Goal: Information Seeking & Learning: Learn about a topic

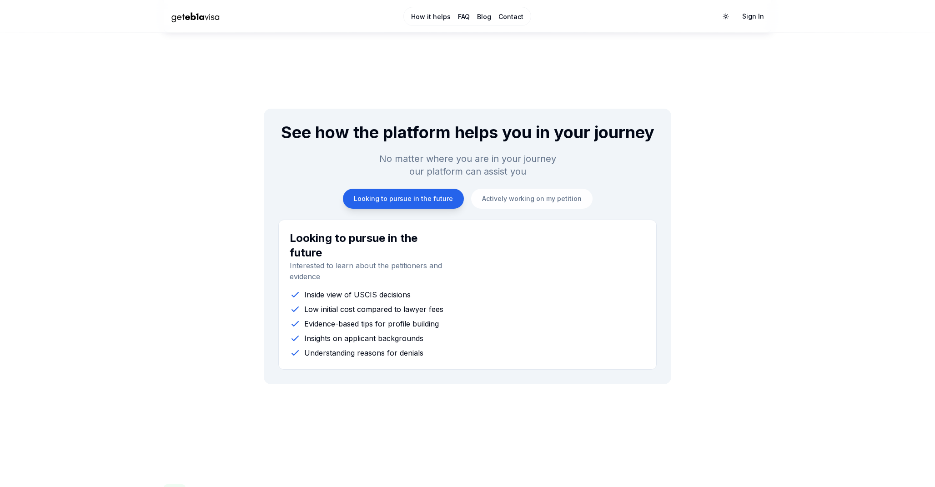
scroll to position [786, 0]
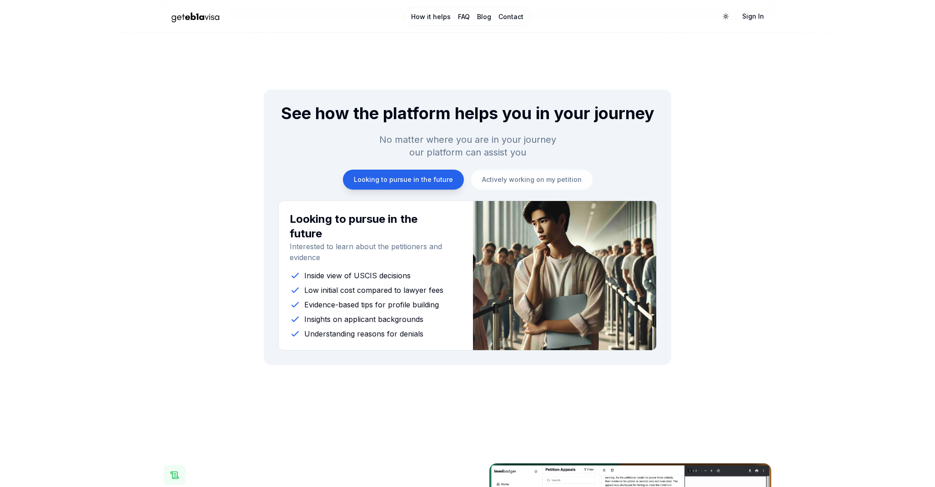
click at [441, 185] on button "Looking to pursue in the future" at bounding box center [403, 180] width 121 height 20
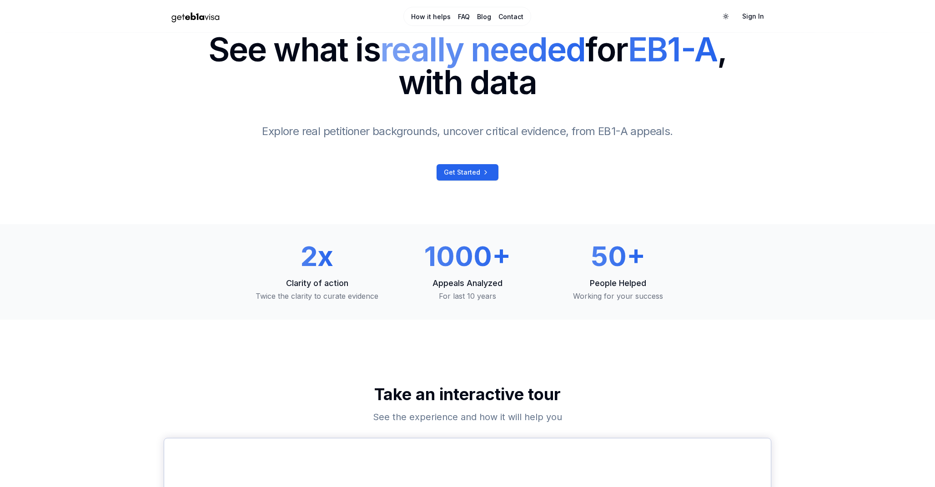
scroll to position [0, 0]
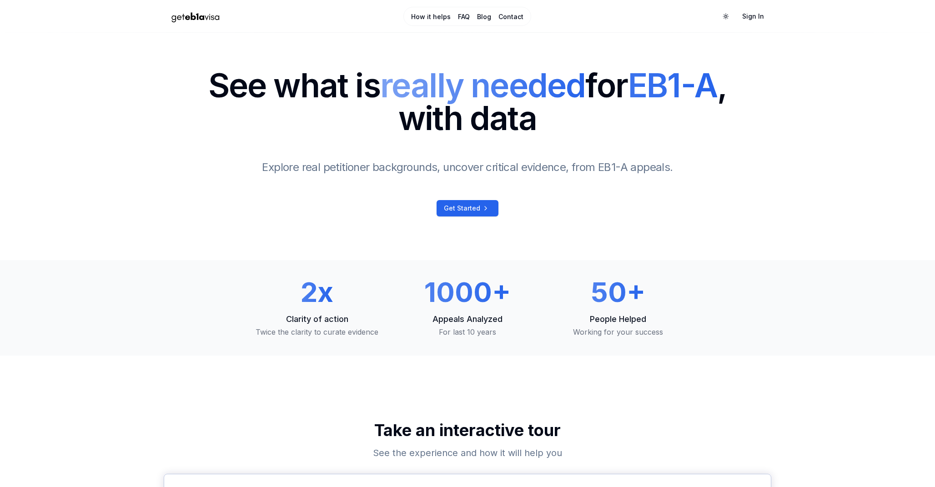
click at [212, 14] on img "Home Page" at bounding box center [196, 17] width 64 height 16
click at [474, 210] on span "Get Started" at bounding box center [462, 208] width 36 height 9
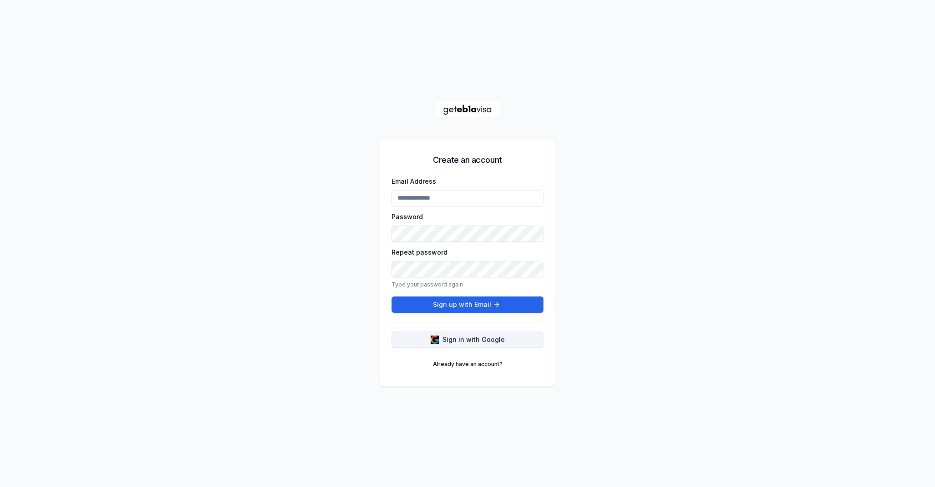
click at [470, 343] on span "Sign in with Google" at bounding box center [474, 339] width 62 height 9
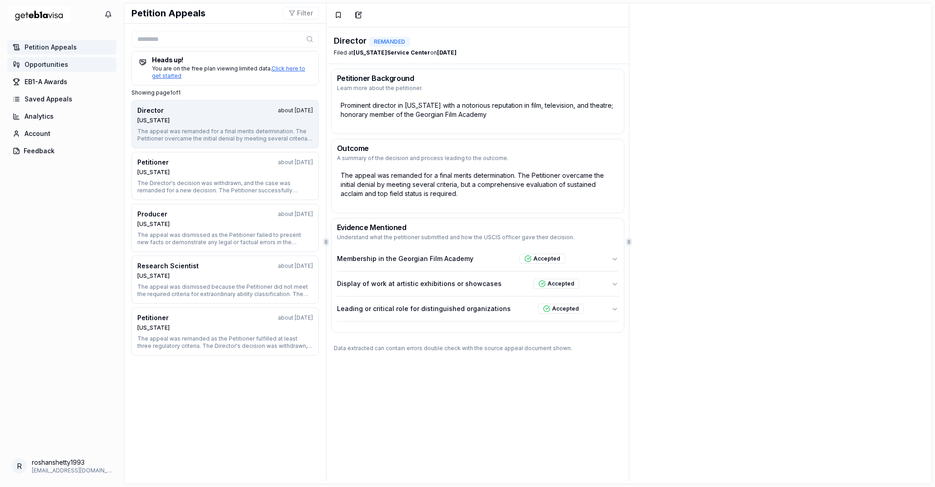
click at [65, 64] on span "Opportunities" at bounding box center [47, 64] width 44 height 9
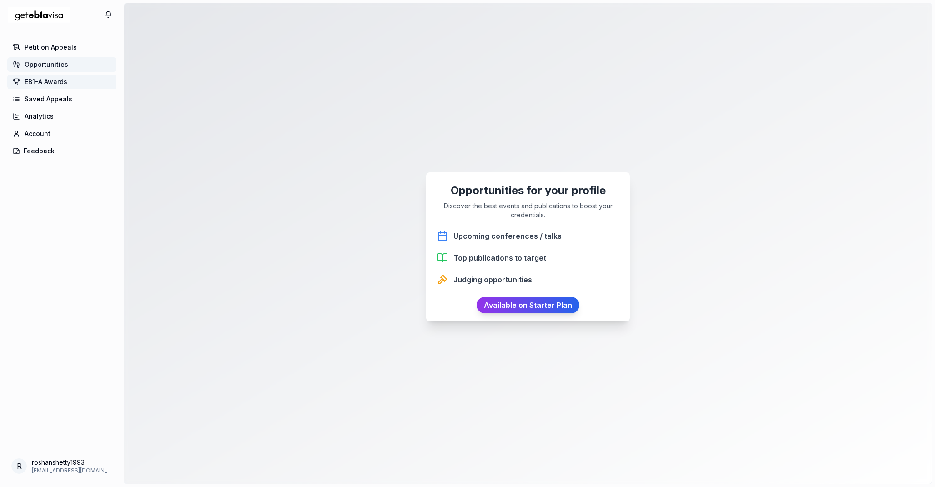
click at [61, 86] on span "EB1-A Awards" at bounding box center [46, 81] width 43 height 9
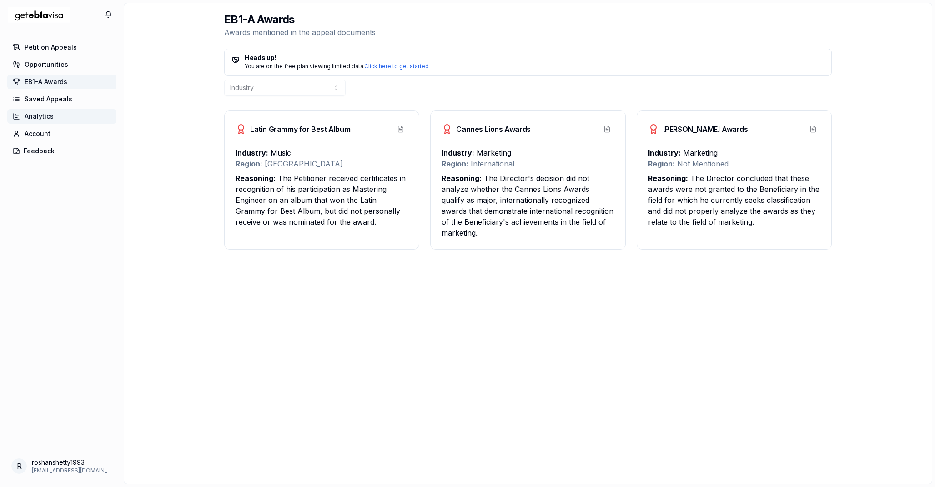
click at [55, 113] on link "Analytics" at bounding box center [61, 116] width 109 height 15
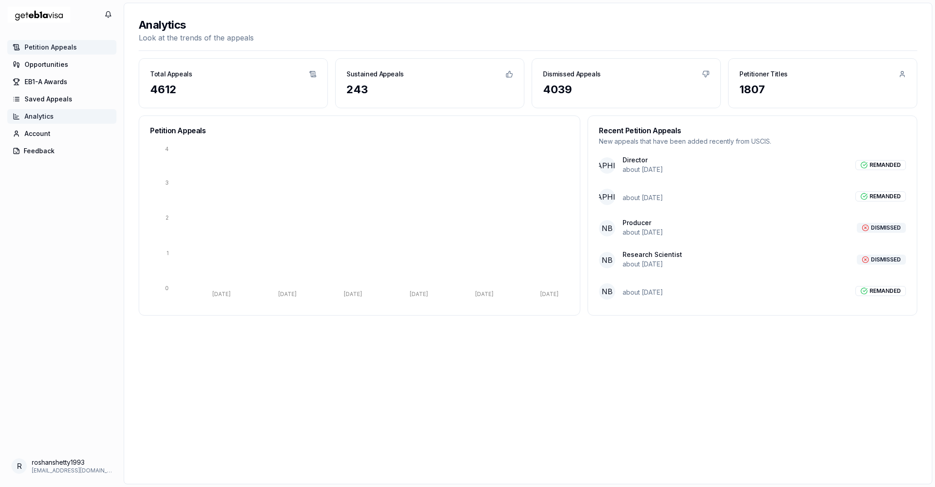
click at [50, 51] on span "Petition Appeals" at bounding box center [51, 47] width 52 height 9
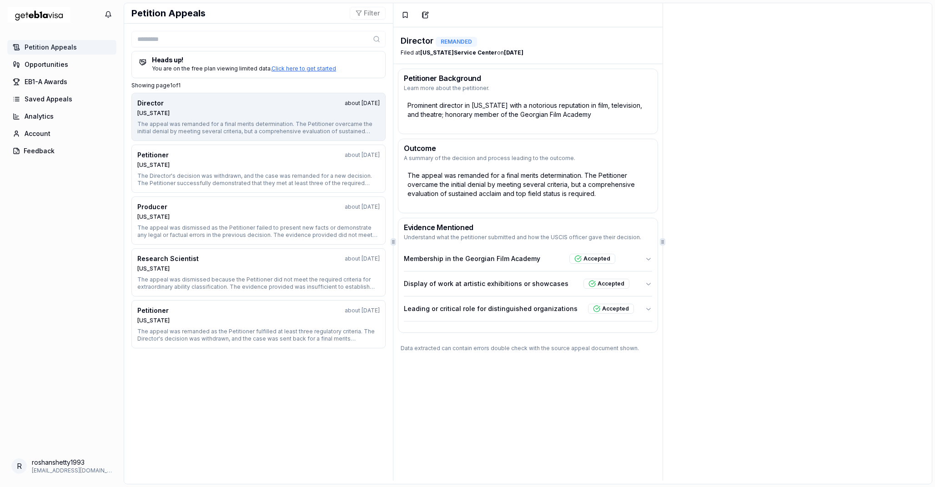
click at [373, 15] on button "Filter" at bounding box center [368, 13] width 36 height 13
click at [368, 15] on button "Filter" at bounding box center [368, 13] width 36 height 13
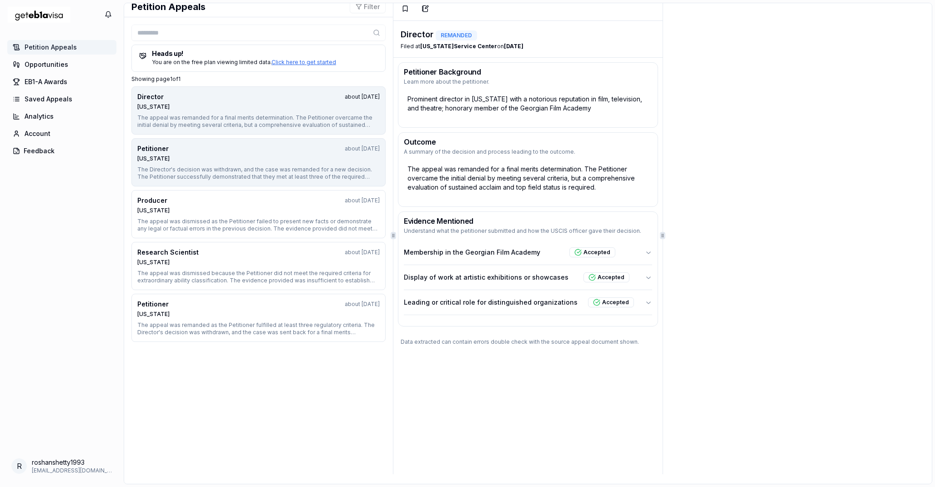
click at [302, 173] on div "The Director's decision was withdrawn, and the case was remanded for a new deci…" at bounding box center [258, 173] width 242 height 15
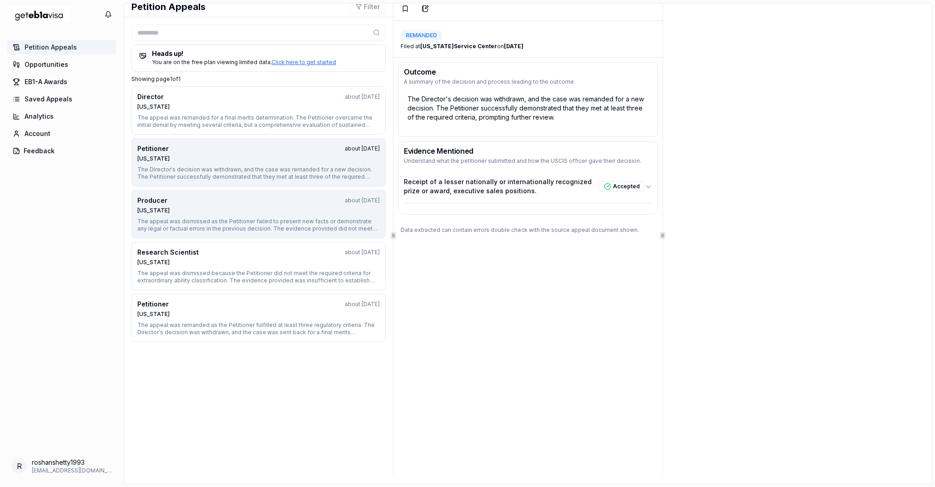
click at [296, 218] on div "The appeal was dismissed as the Petitioner failed to present new facts or demon…" at bounding box center [258, 225] width 242 height 15
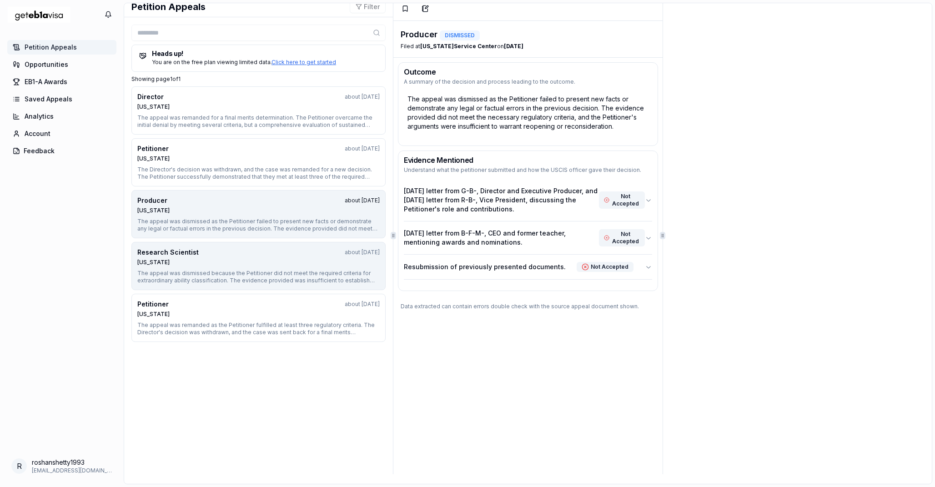
click at [293, 265] on div "Nebraska" at bounding box center [258, 262] width 242 height 7
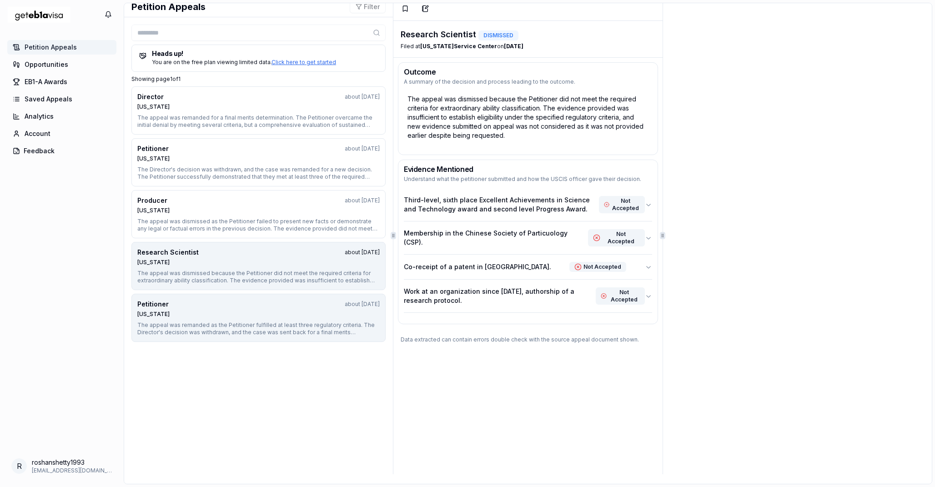
click at [282, 312] on div "Nebraska" at bounding box center [258, 314] width 242 height 7
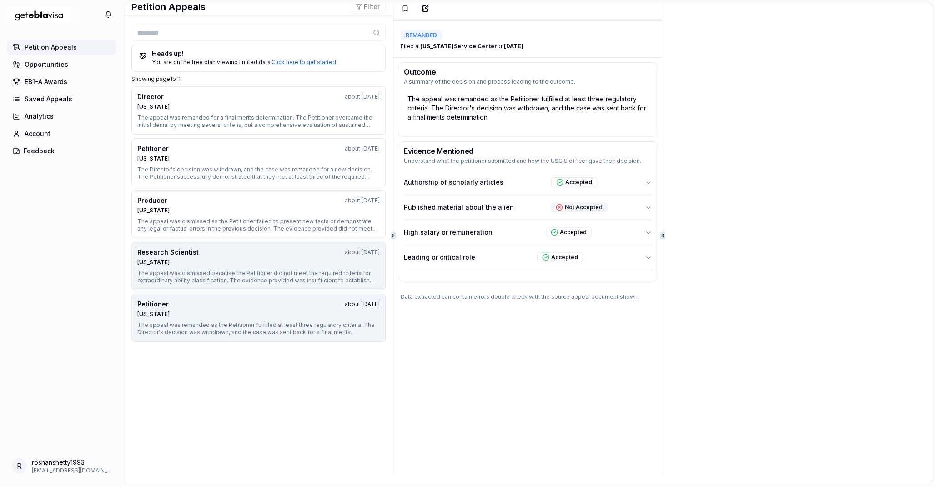
click at [289, 269] on button "Research Scientist about 1 year ago Nebraska The appeal was dismissed because t…" at bounding box center [258, 266] width 254 height 48
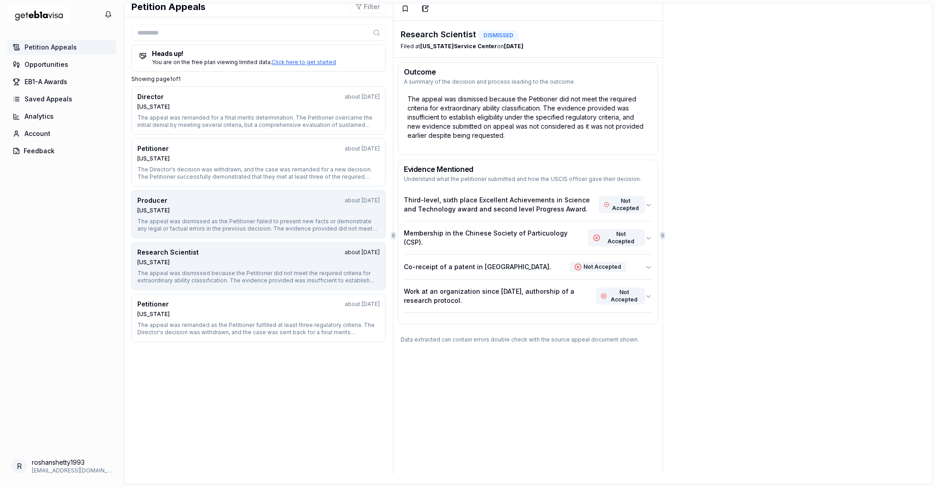
click at [303, 220] on div "The appeal was dismissed as the Petitioner failed to present new facts or demon…" at bounding box center [258, 225] width 242 height 15
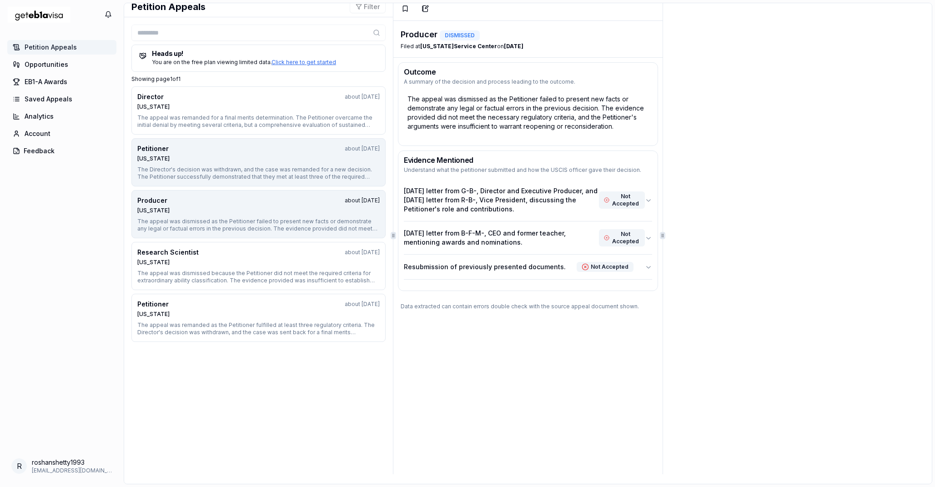
click at [302, 171] on div "The Director's decision was withdrawn, and the case was remanded for a new deci…" at bounding box center [258, 173] width 242 height 15
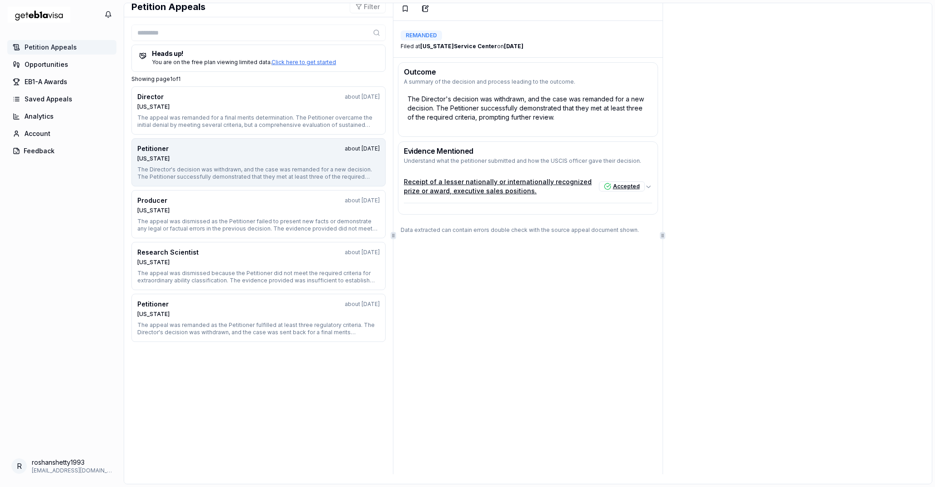
click at [643, 185] on div "Accepted" at bounding box center [622, 186] width 46 height 10
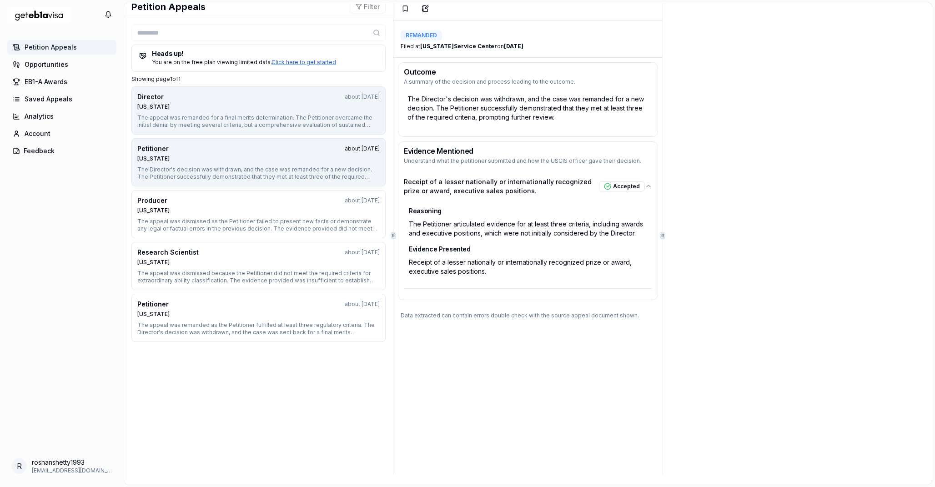
click at [326, 123] on div "The appeal was remanded for a final merits determination. The Petitioner overca…" at bounding box center [258, 121] width 242 height 15
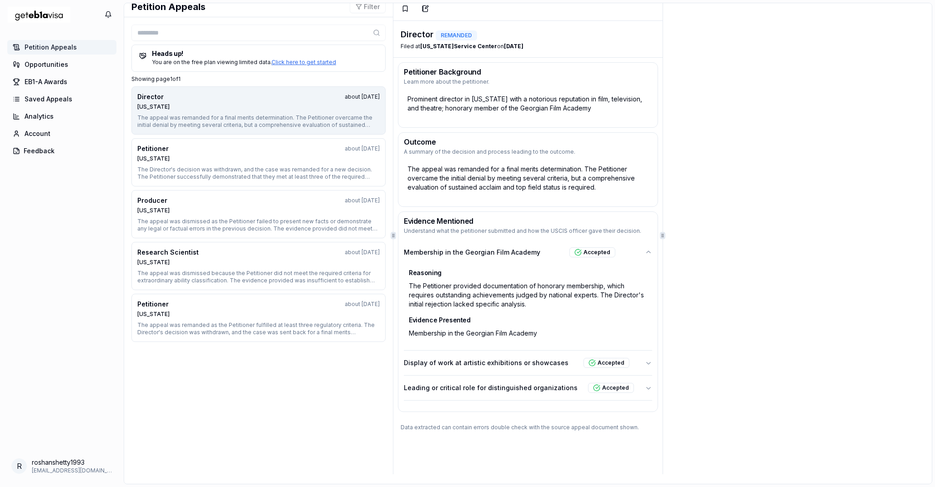
scroll to position [0, 0]
